Goal: Information Seeking & Learning: Check status

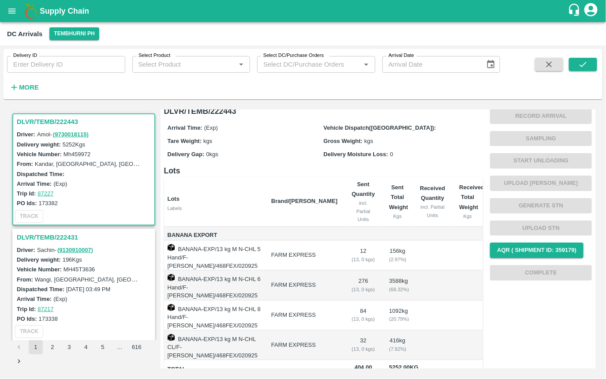
scroll to position [57, 0]
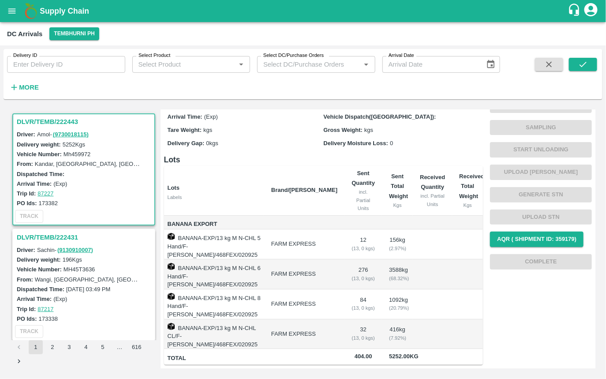
click at [34, 234] on h3 "DLVR/TEMB/222431" at bounding box center [85, 237] width 137 height 11
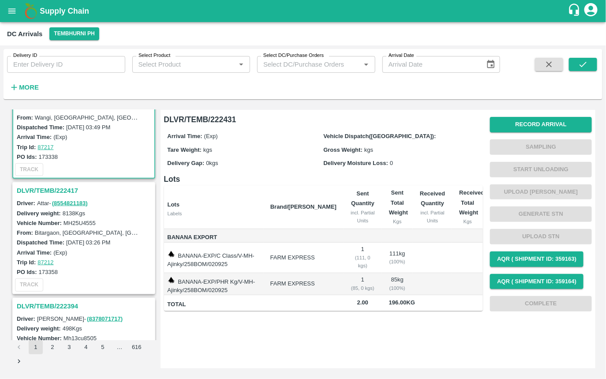
scroll to position [181, 0]
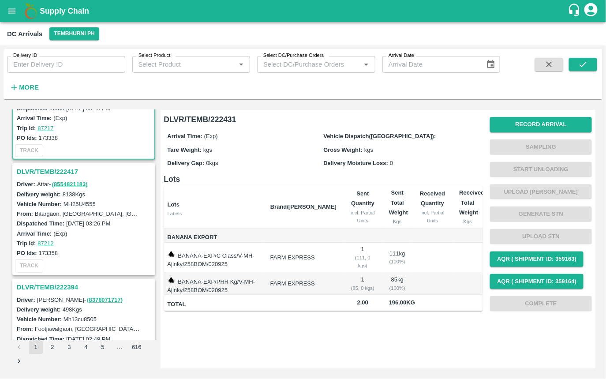
click at [37, 173] on h3 "DLVR/TEMB/222417" at bounding box center [85, 171] width 137 height 11
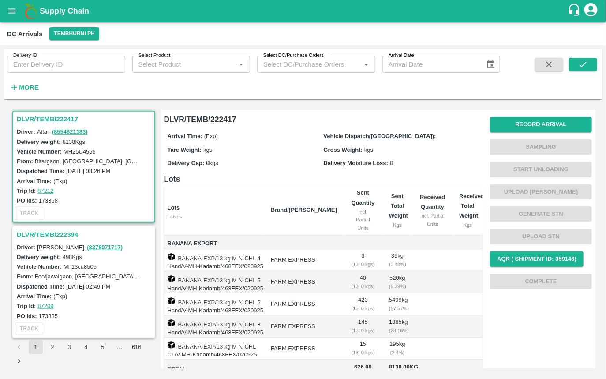
scroll to position [50, 0]
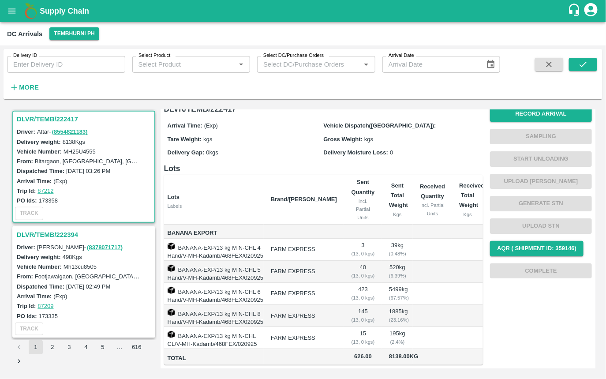
click at [56, 236] on h3 "DLVR/TEMB/222394" at bounding box center [85, 234] width 137 height 11
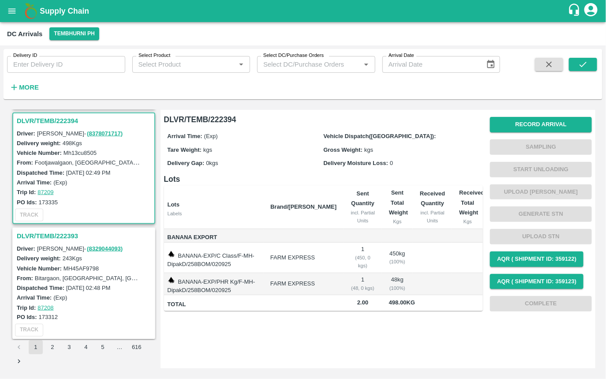
scroll to position [349, 0]
click at [48, 236] on h3 "DLVR/TEMB/222393" at bounding box center [85, 234] width 137 height 11
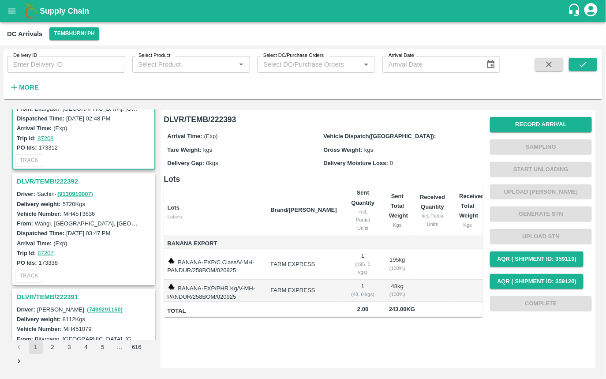
scroll to position [518, 0]
click at [32, 182] on h3 "DLVR/TEMB/222392" at bounding box center [85, 180] width 137 height 11
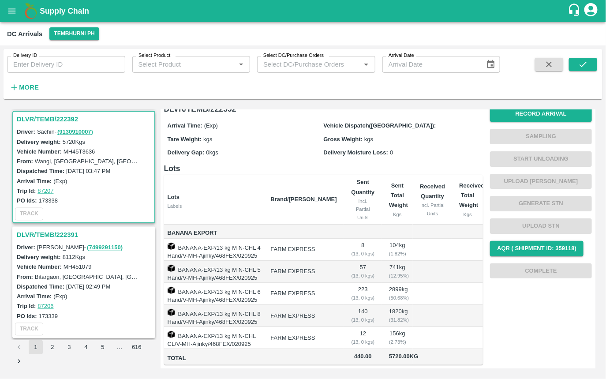
scroll to position [58, 0]
click at [64, 237] on h3 "DLVR/TEMB/222391" at bounding box center [85, 234] width 137 height 11
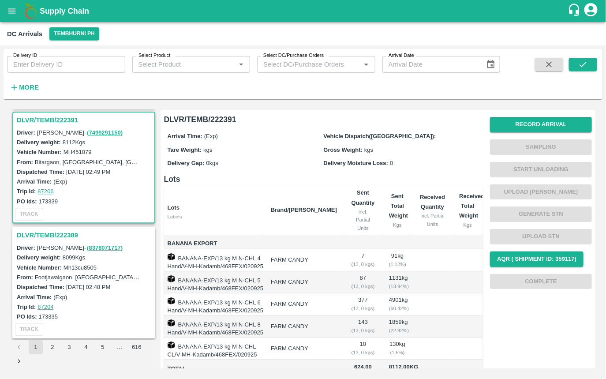
scroll to position [50, 0]
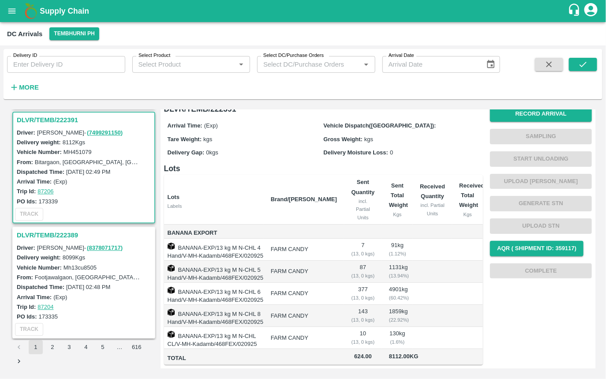
click at [96, 229] on h3 "DLVR/TEMB/222389" at bounding box center [85, 234] width 137 height 11
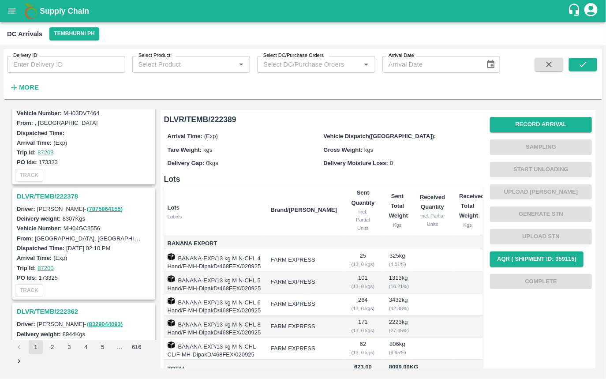
scroll to position [969, 0]
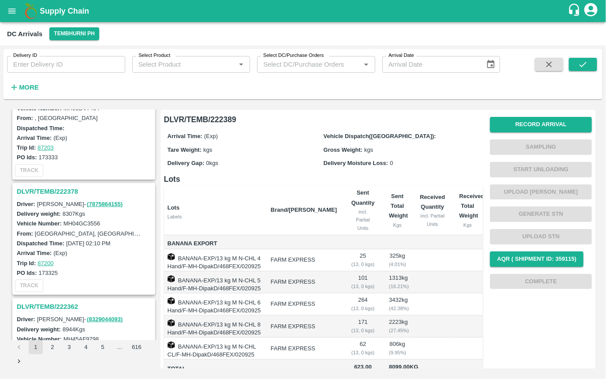
click at [27, 193] on h3 "DLVR/TEMB/222378" at bounding box center [85, 191] width 137 height 11
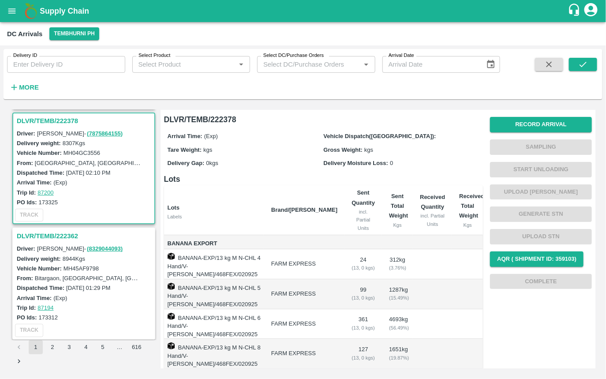
scroll to position [58, 0]
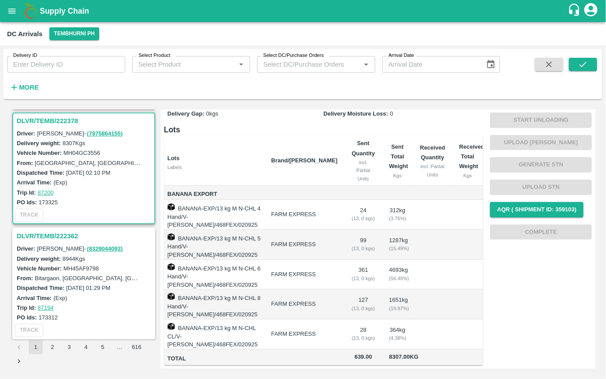
click at [82, 233] on h3 "DLVR/TEMB/222362" at bounding box center [85, 235] width 137 height 11
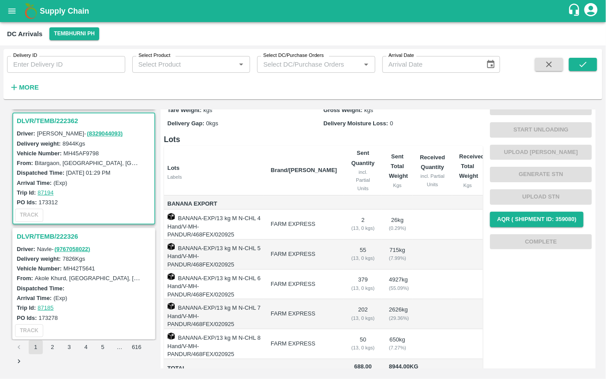
scroll to position [50, 0]
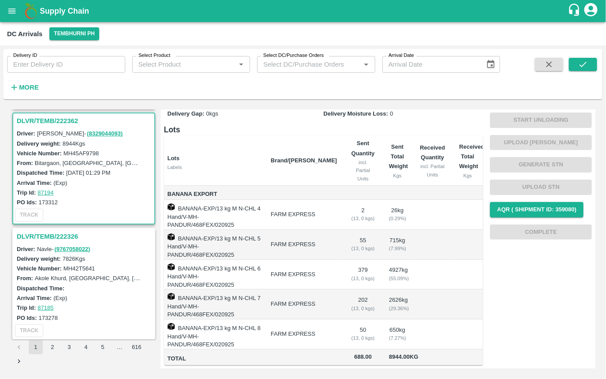
click at [81, 234] on h3 "DLVR/TEMB/222326" at bounding box center [85, 236] width 137 height 11
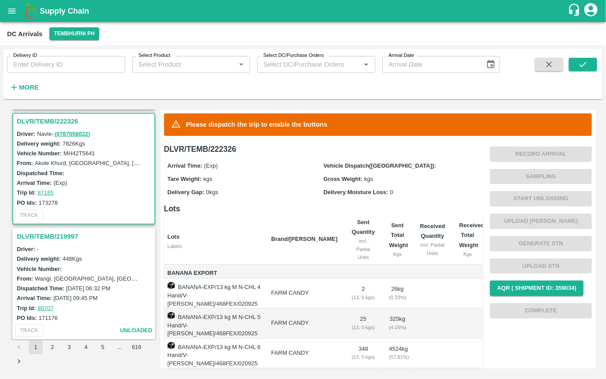
scroll to position [79, 0]
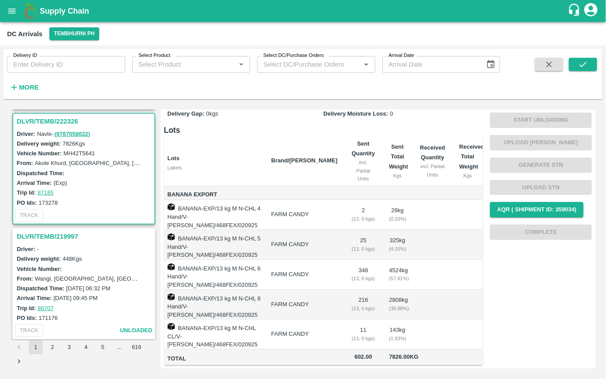
click at [45, 234] on h3 "DLVR/TEMB/219997" at bounding box center [85, 236] width 137 height 11
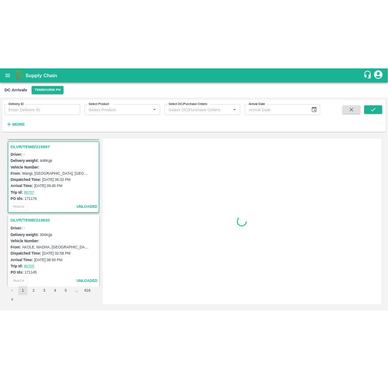
scroll to position [1385, 0]
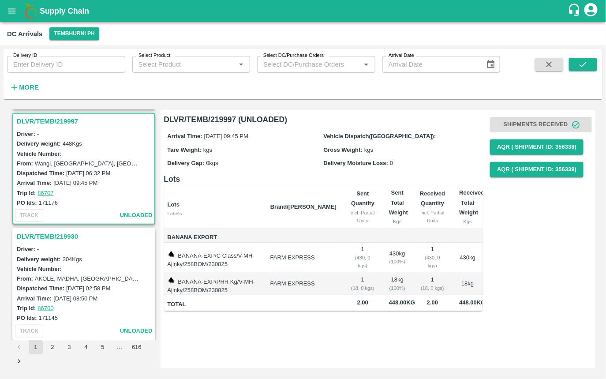
click at [293, 160] on div "Delivery Gap: 0 kgs" at bounding box center [246, 163] width 156 height 10
click at [342, 158] on div "Delivery Moisture Loss: 0" at bounding box center [401, 163] width 156 height 10
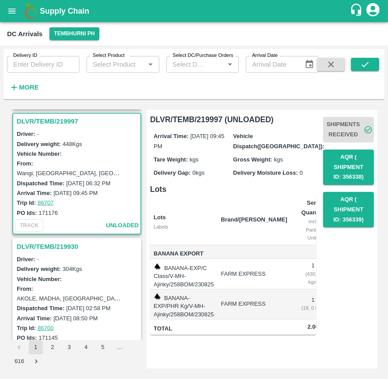
scroll to position [1484, 0]
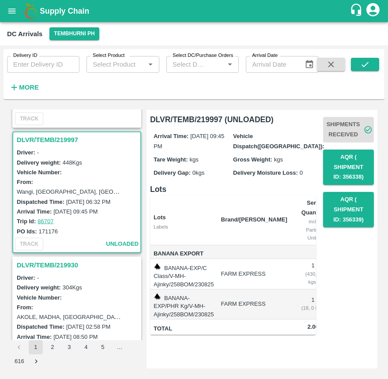
click at [50, 228] on label "171176" at bounding box center [48, 231] width 19 height 7
copy label "171176"
